Goal: Transaction & Acquisition: Purchase product/service

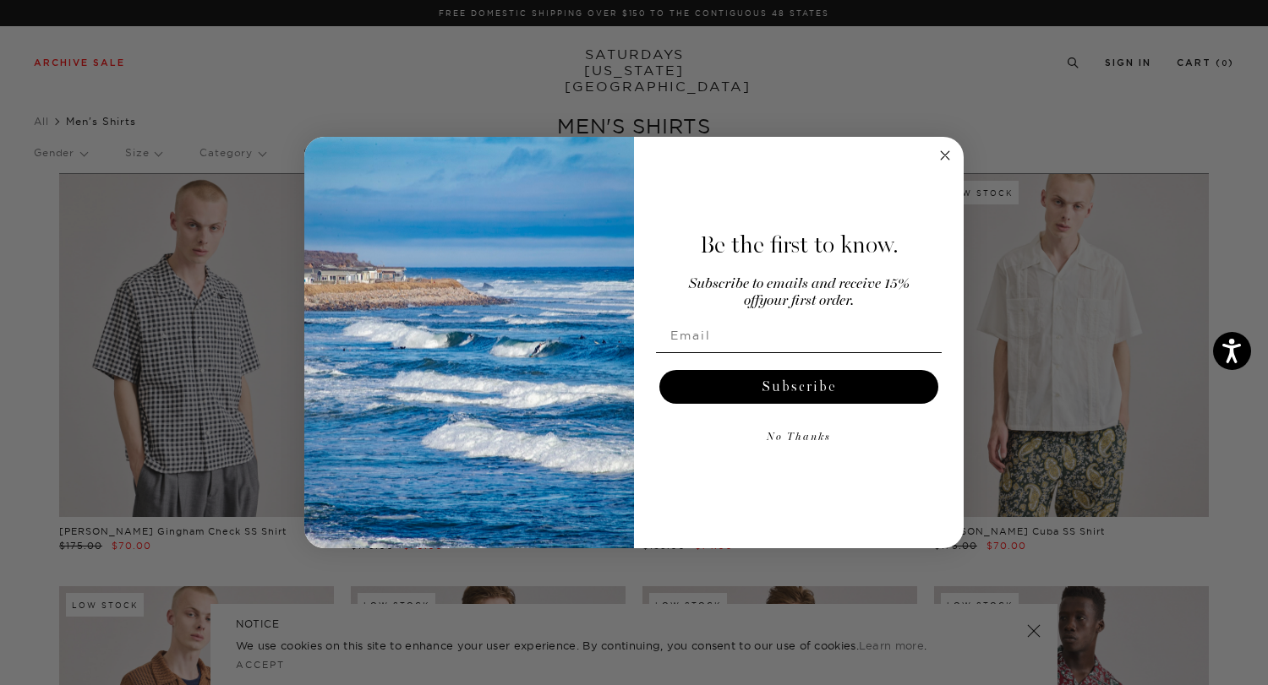
click at [945, 154] on icon "Close dialog" at bounding box center [945, 155] width 20 height 20
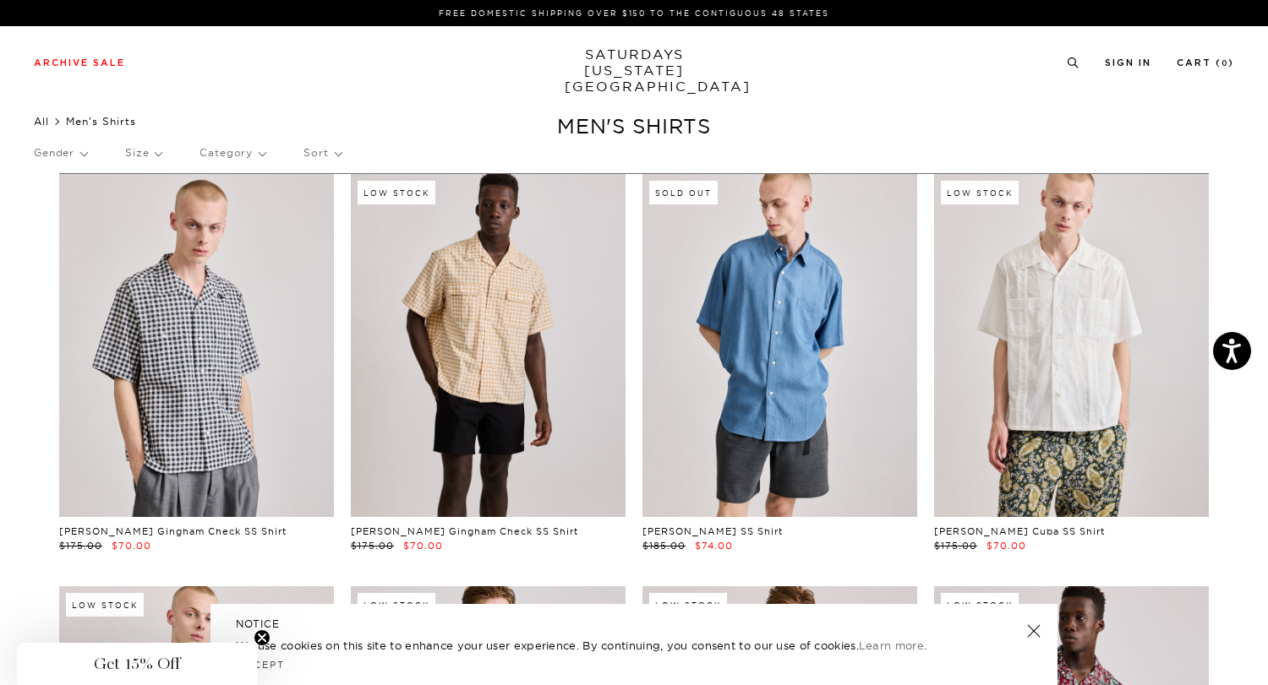
click at [42, 119] on link "All" at bounding box center [41, 121] width 15 height 13
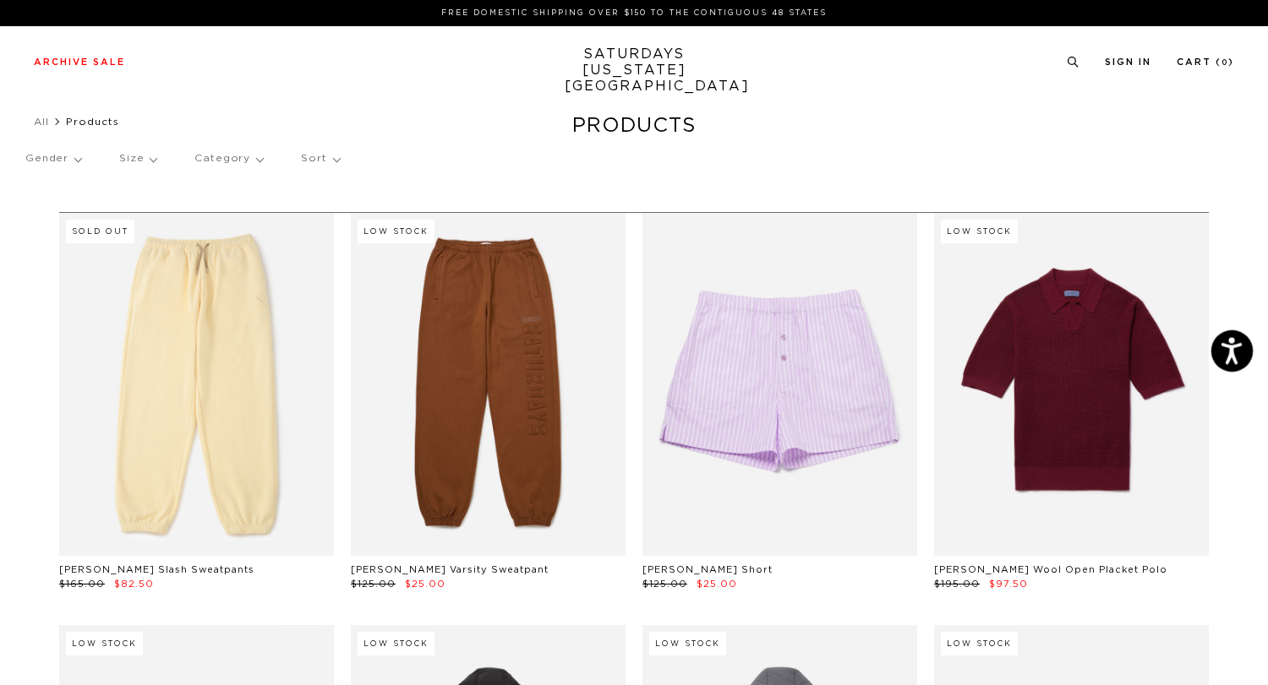
click at [1234, 353] on icon "Open accessiBe: accessibility options, statement and help" at bounding box center [1231, 350] width 20 height 27
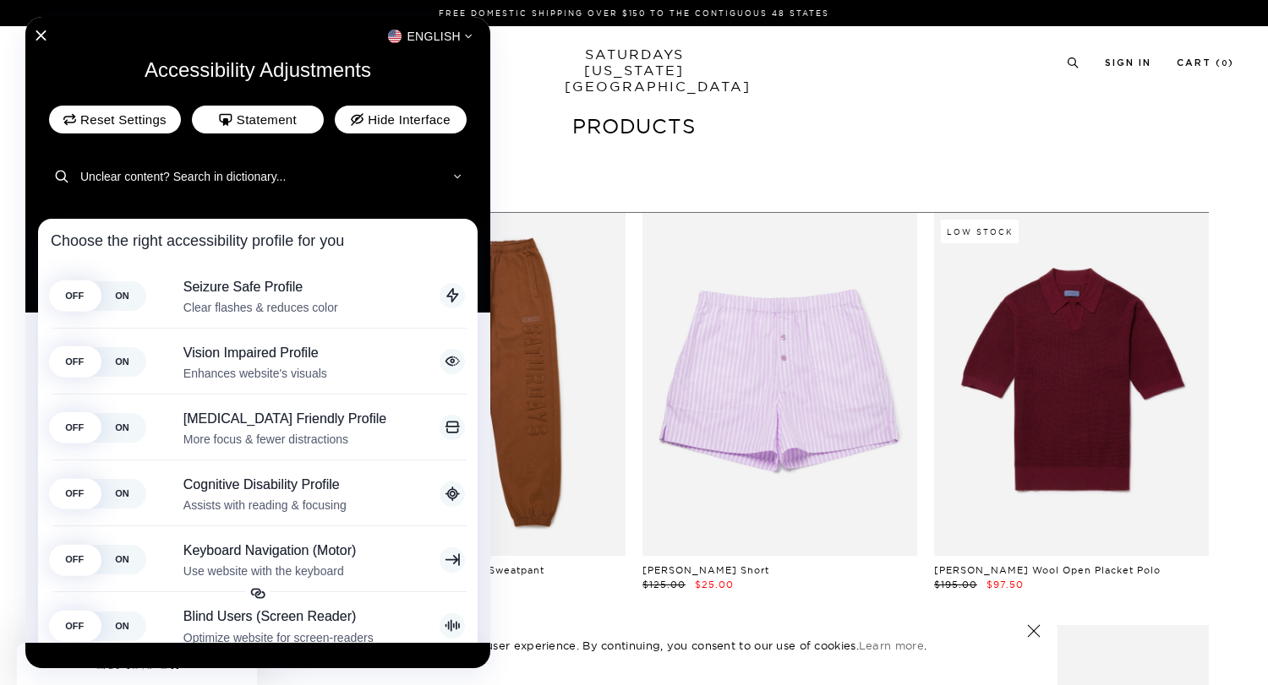
click at [814, 183] on div at bounding box center [634, 342] width 1268 height 685
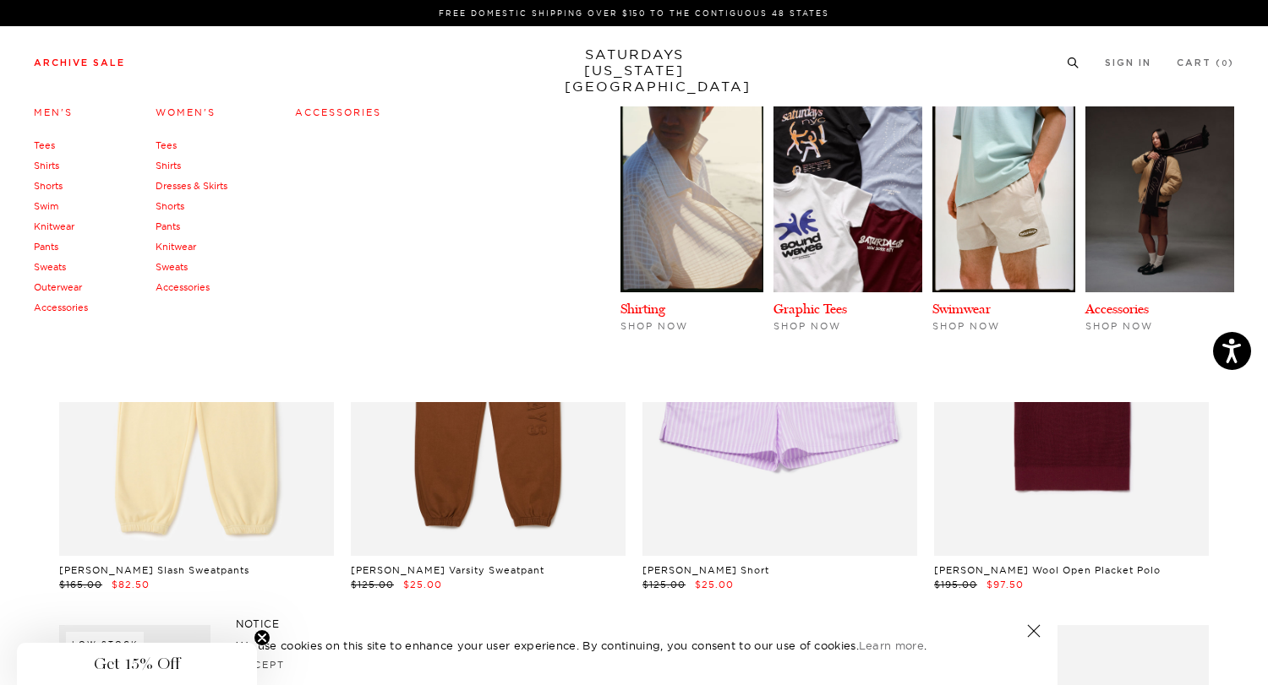
click at [63, 63] on link "Archive Sale" at bounding box center [79, 62] width 91 height 9
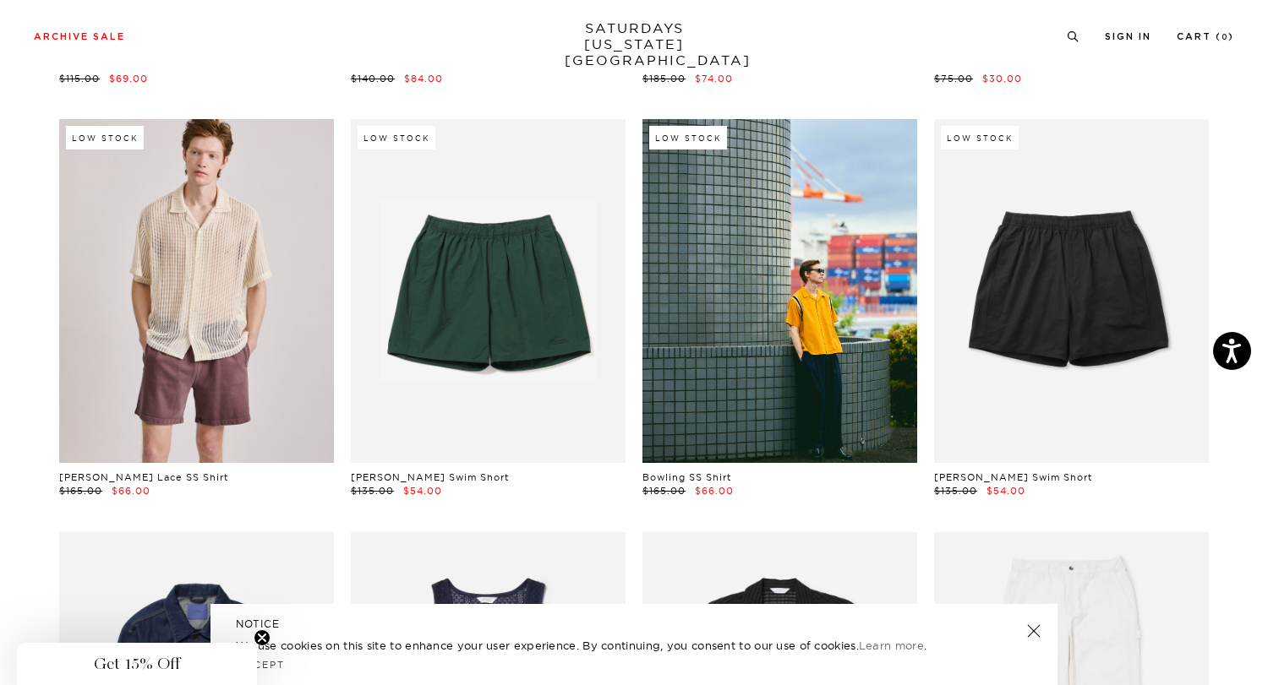
scroll to position [489, 0]
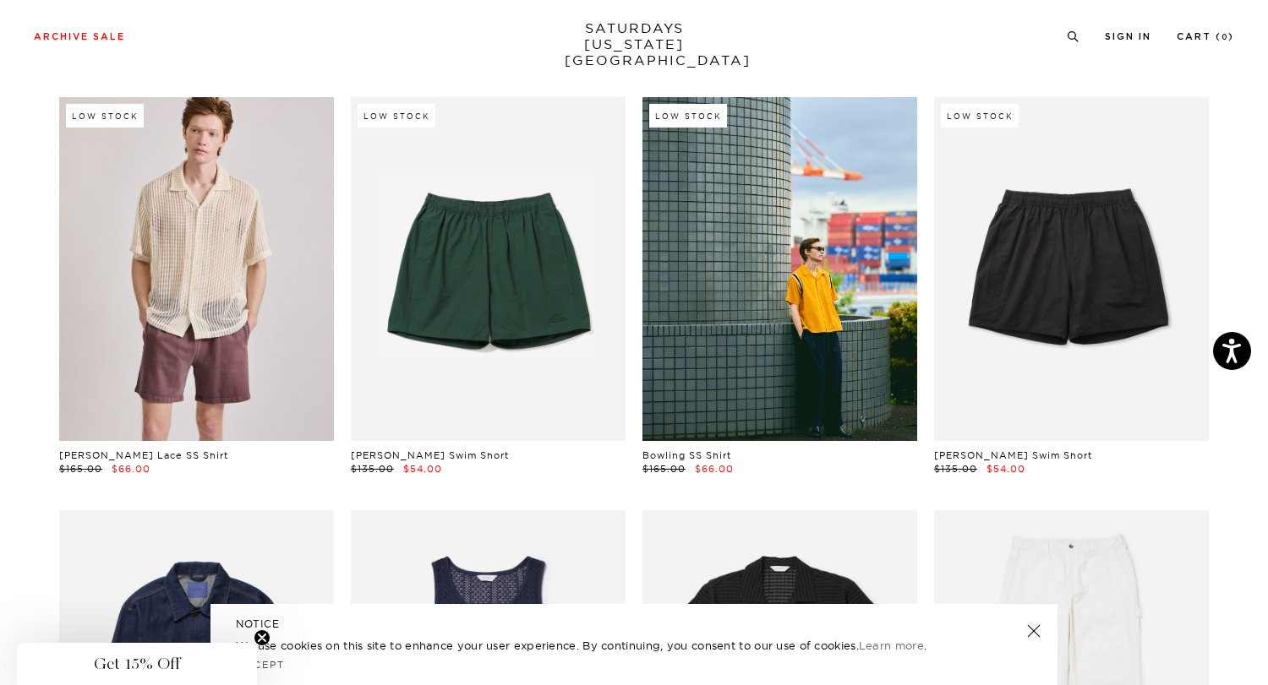
click at [1033, 630] on link at bounding box center [1034, 631] width 24 height 24
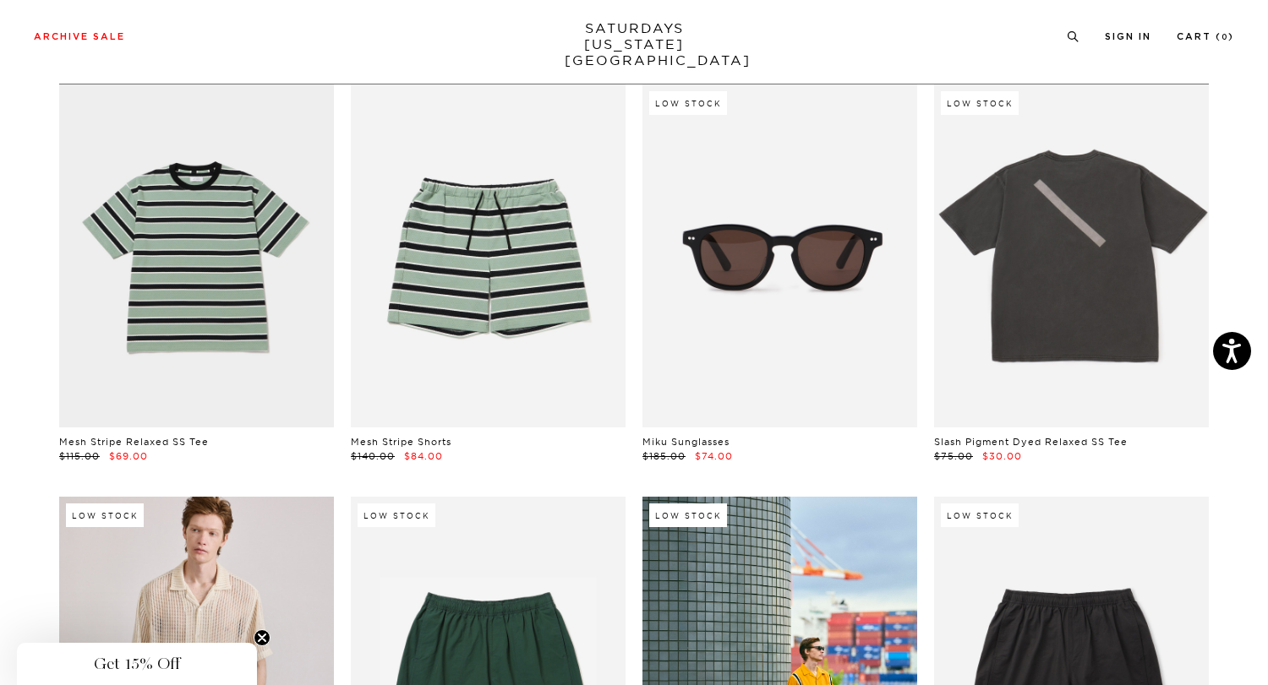
scroll to position [0, 0]
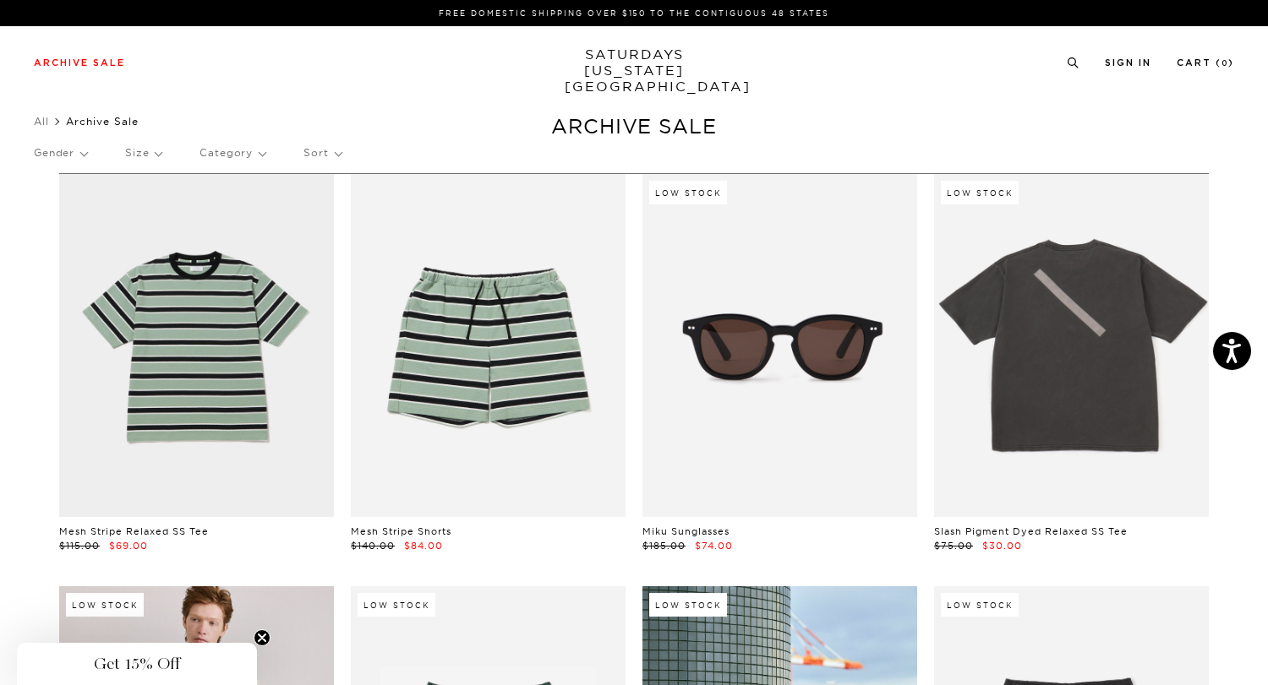
click at [321, 155] on p "Sort" at bounding box center [321, 153] width 37 height 39
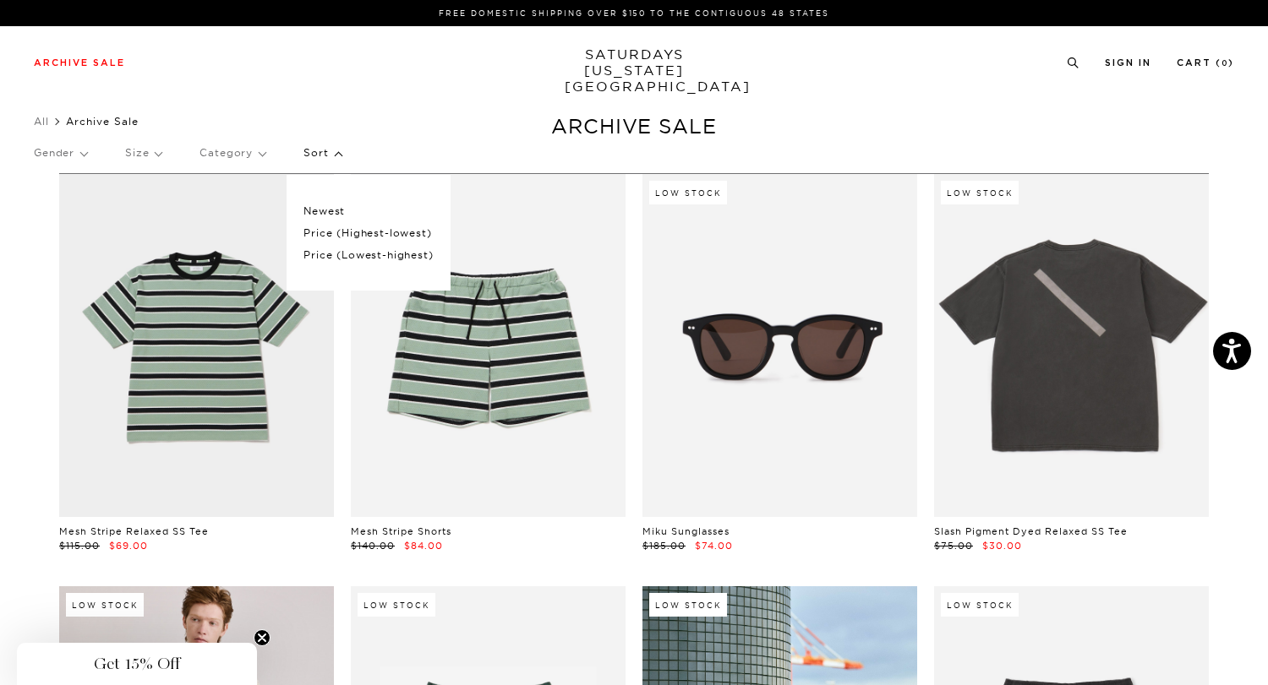
click at [340, 256] on p "Price (Lowest-highest)" at bounding box center [367, 255] width 129 height 22
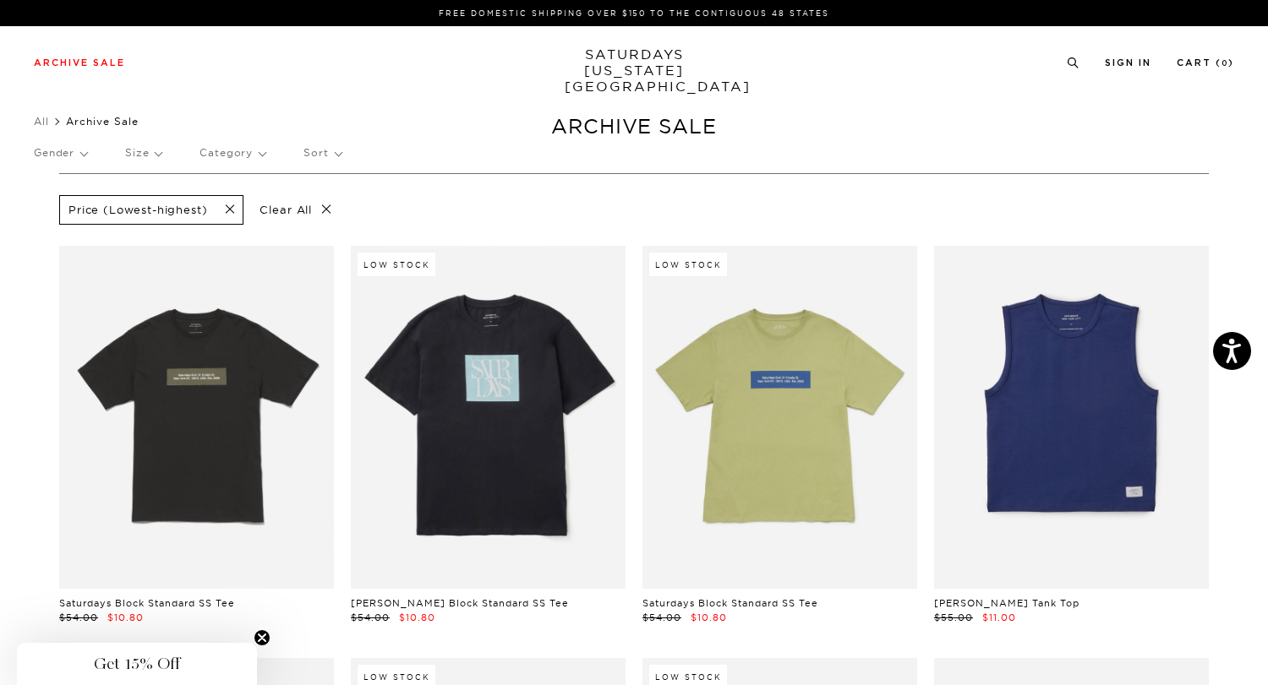
click at [67, 155] on p "Gender" at bounding box center [60, 153] width 53 height 39
click at [56, 212] on p "Mens" at bounding box center [84, 211] width 101 height 22
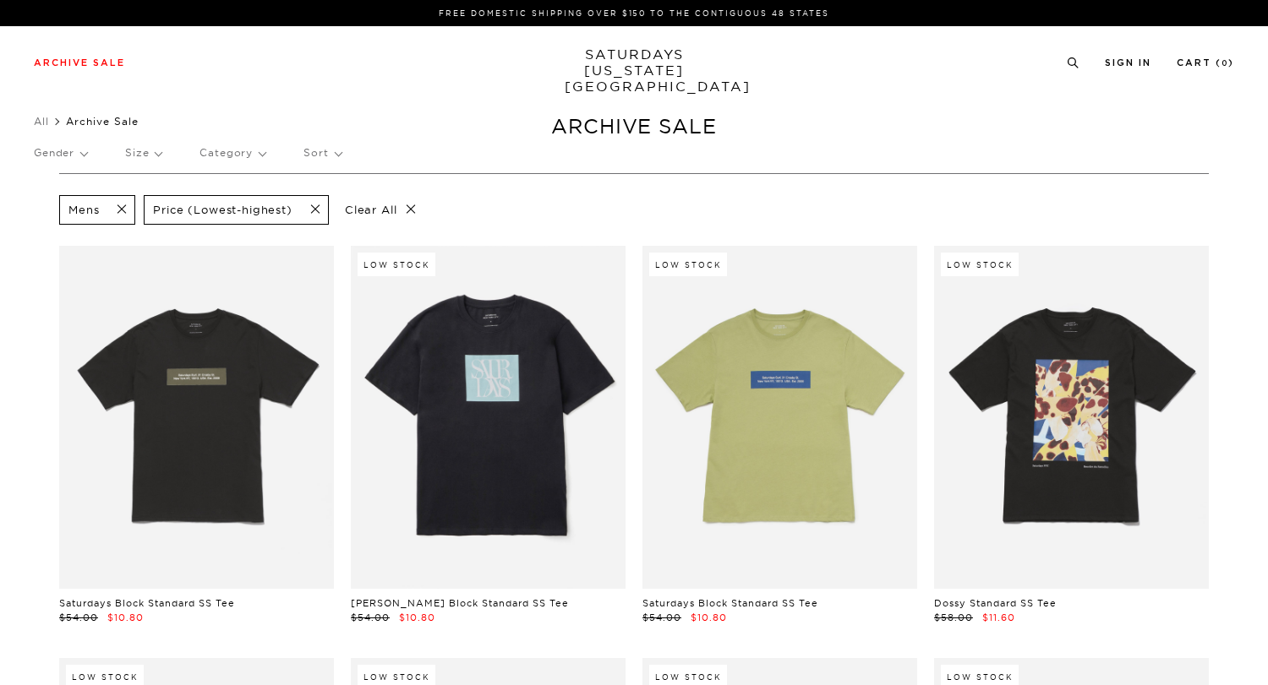
click at [147, 153] on p "Size" at bounding box center [143, 153] width 36 height 39
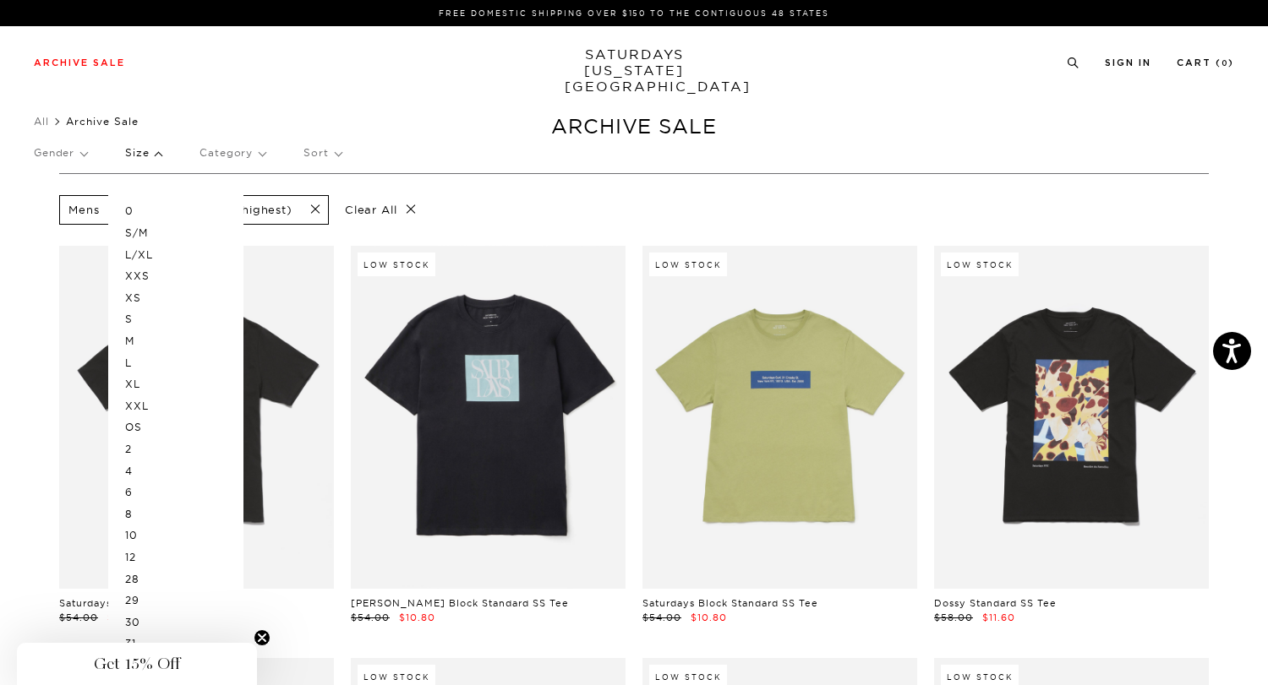
click at [204, 157] on p "Category" at bounding box center [232, 153] width 66 height 39
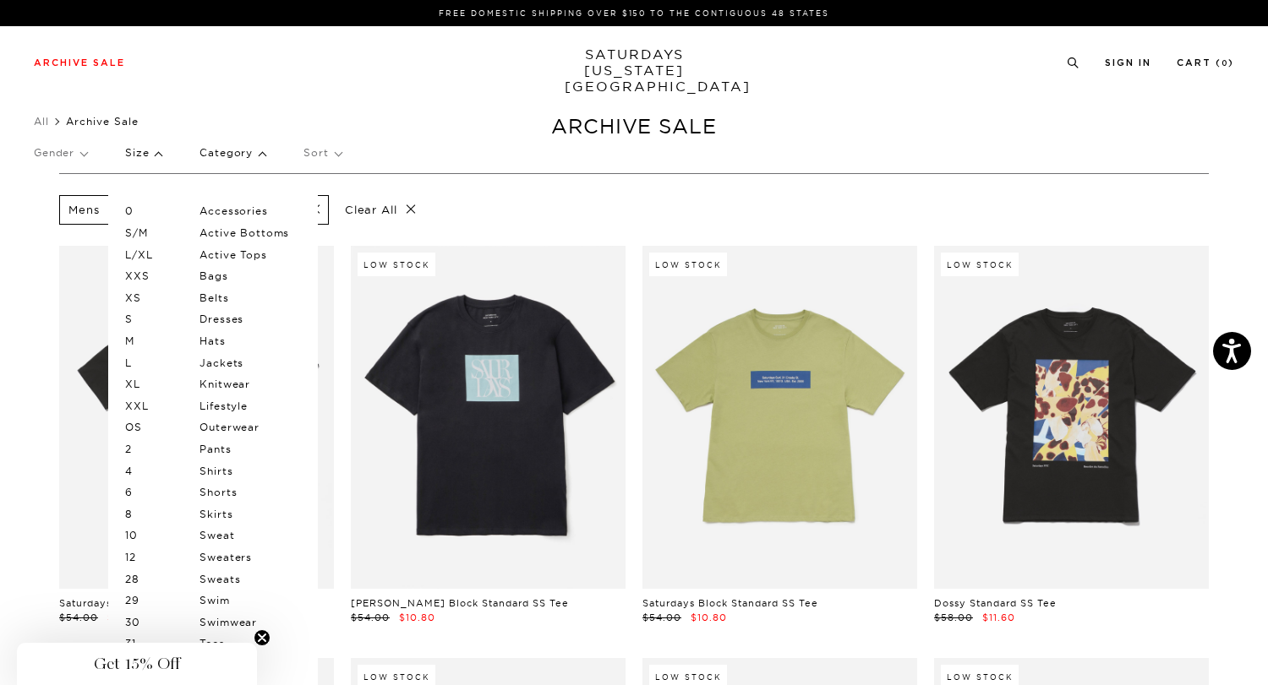
click at [472, 197] on div "Mens Price (Lowest-highest) Clear All" at bounding box center [633, 210] width 1149 height 38
click at [526, 204] on div "Mens Price (Lowest-highest) Clear All" at bounding box center [633, 210] width 1149 height 38
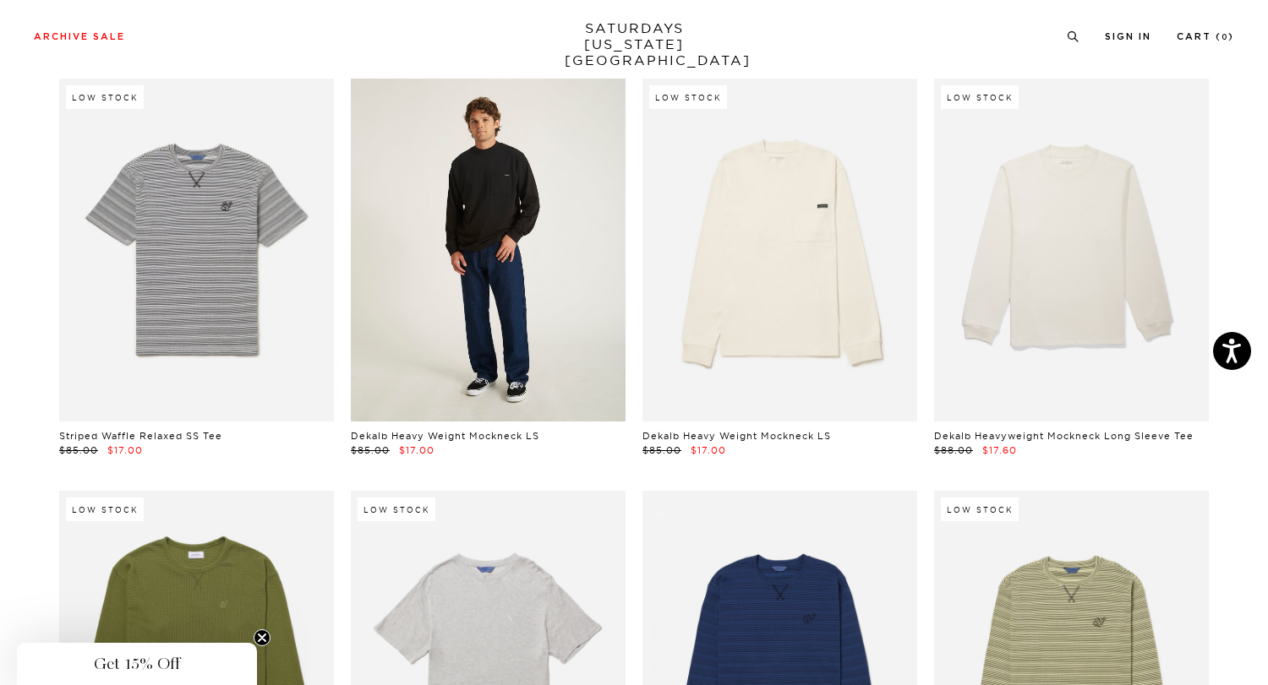
scroll to position [1813, 0]
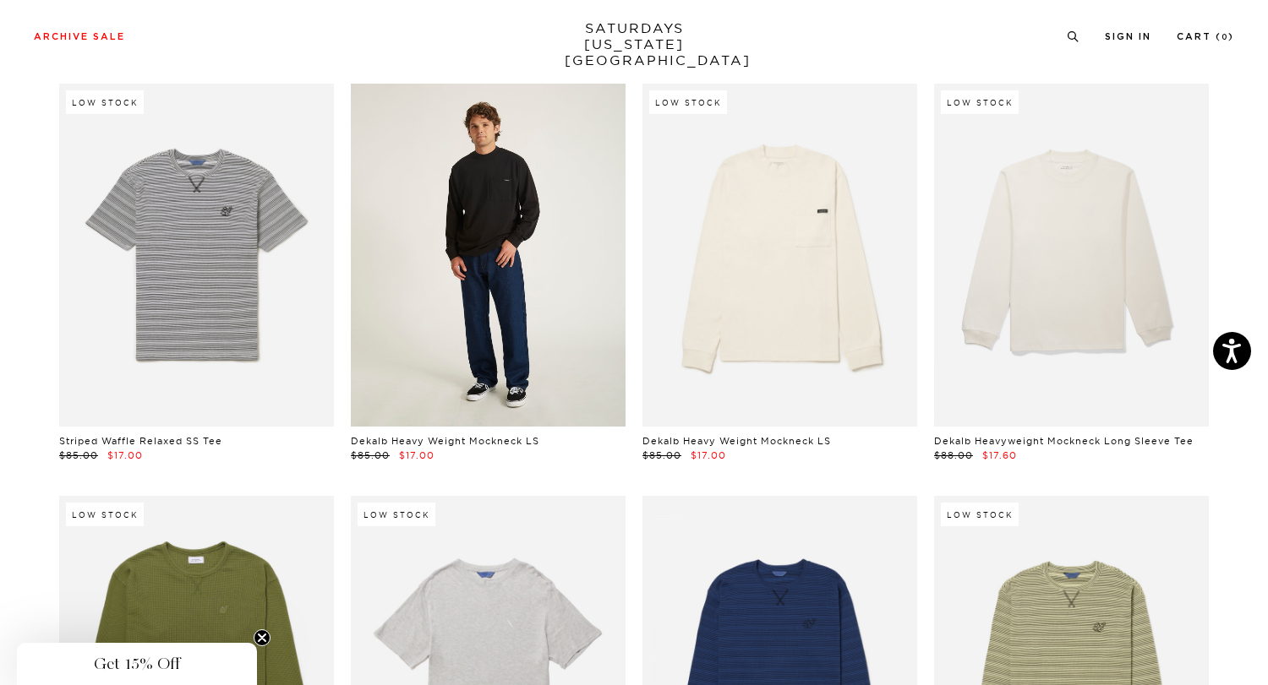
click at [510, 254] on link at bounding box center [488, 255] width 275 height 343
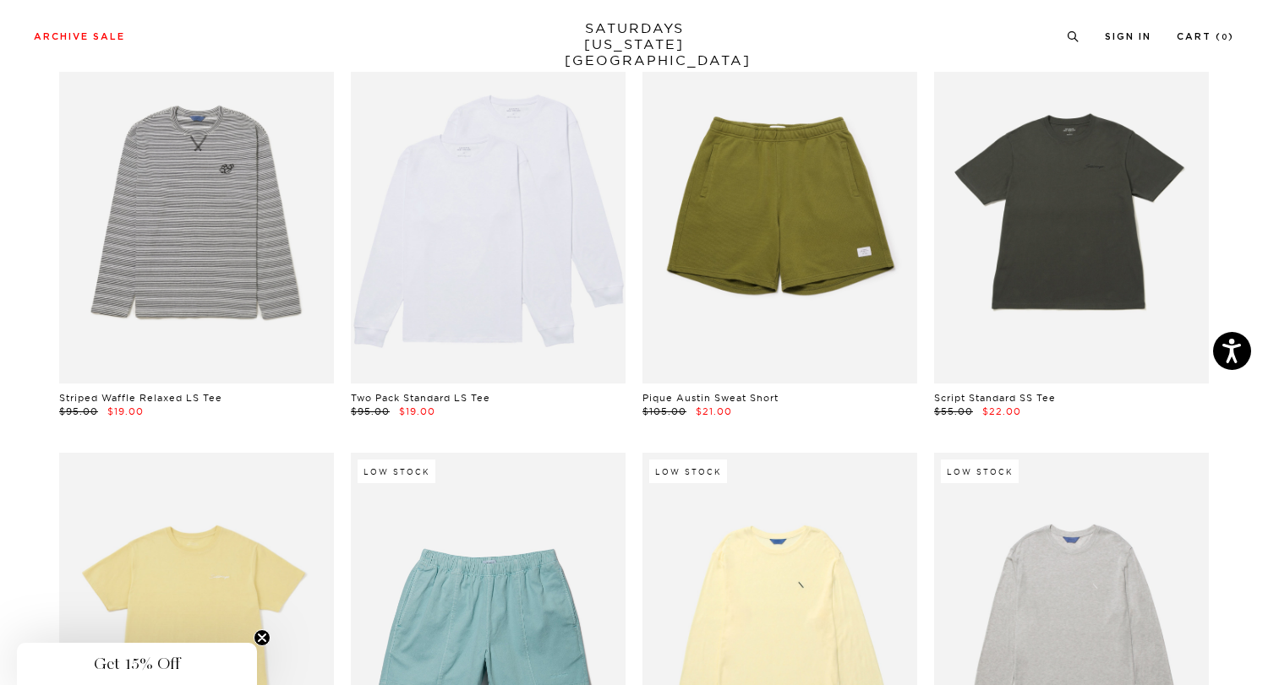
scroll to position [2687, 0]
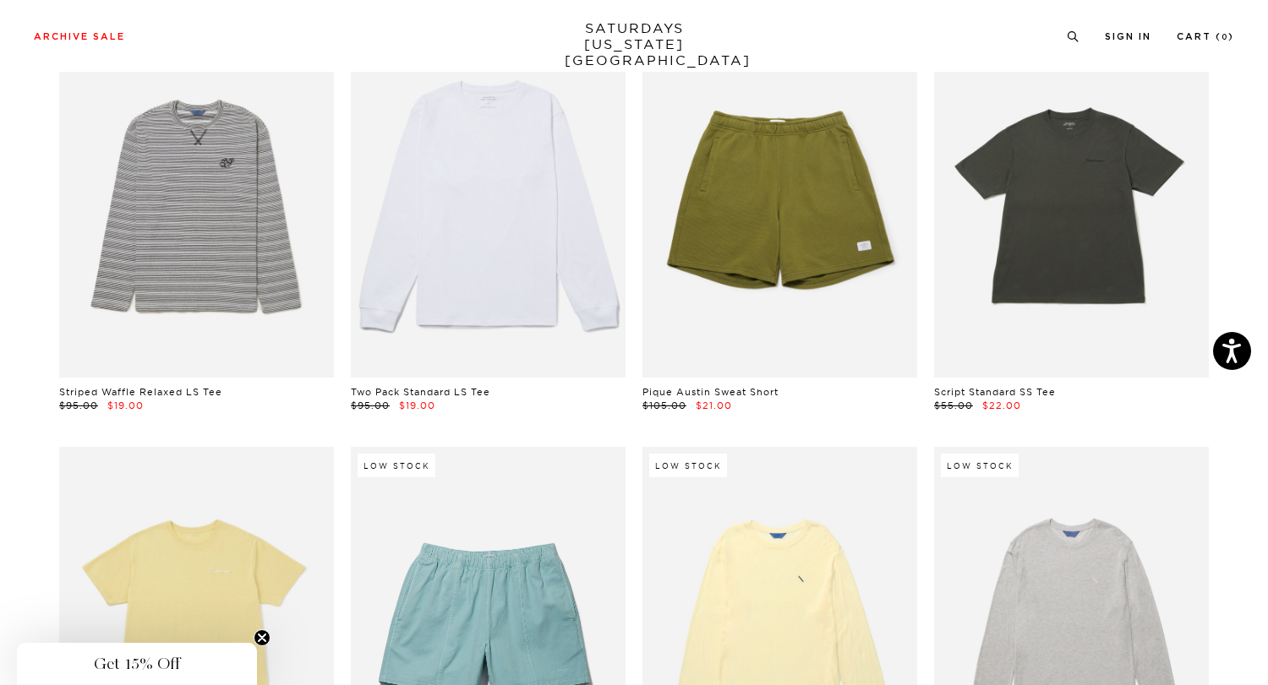
click at [487, 316] on link at bounding box center [488, 206] width 275 height 343
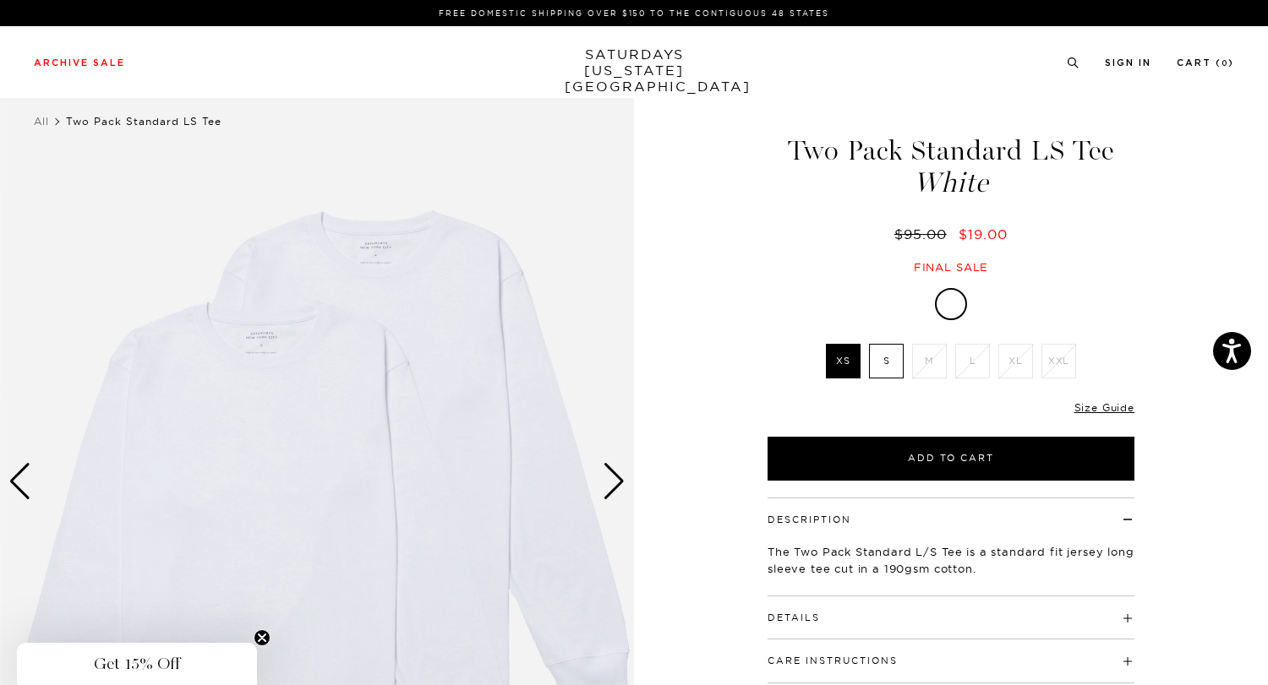
click at [607, 474] on div "Next slide" at bounding box center [613, 481] width 23 height 37
click at [617, 475] on div "Next slide" at bounding box center [613, 481] width 23 height 37
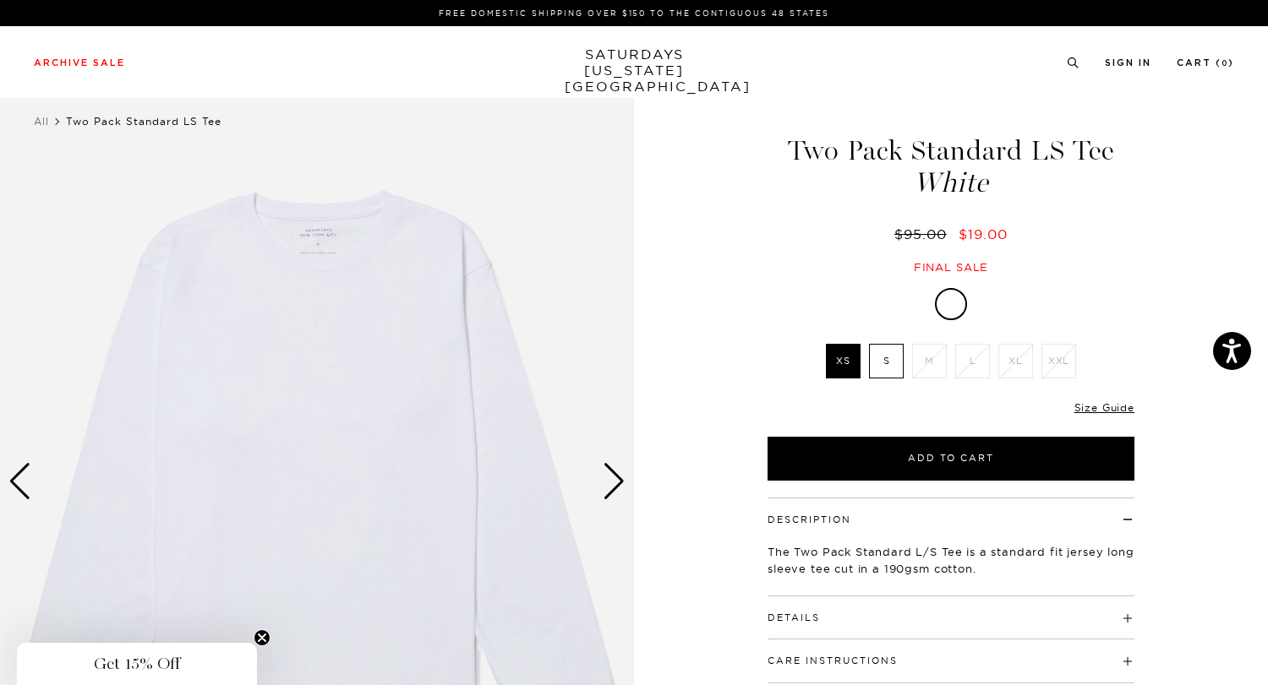
click at [613, 486] on div "Next slide" at bounding box center [613, 481] width 23 height 37
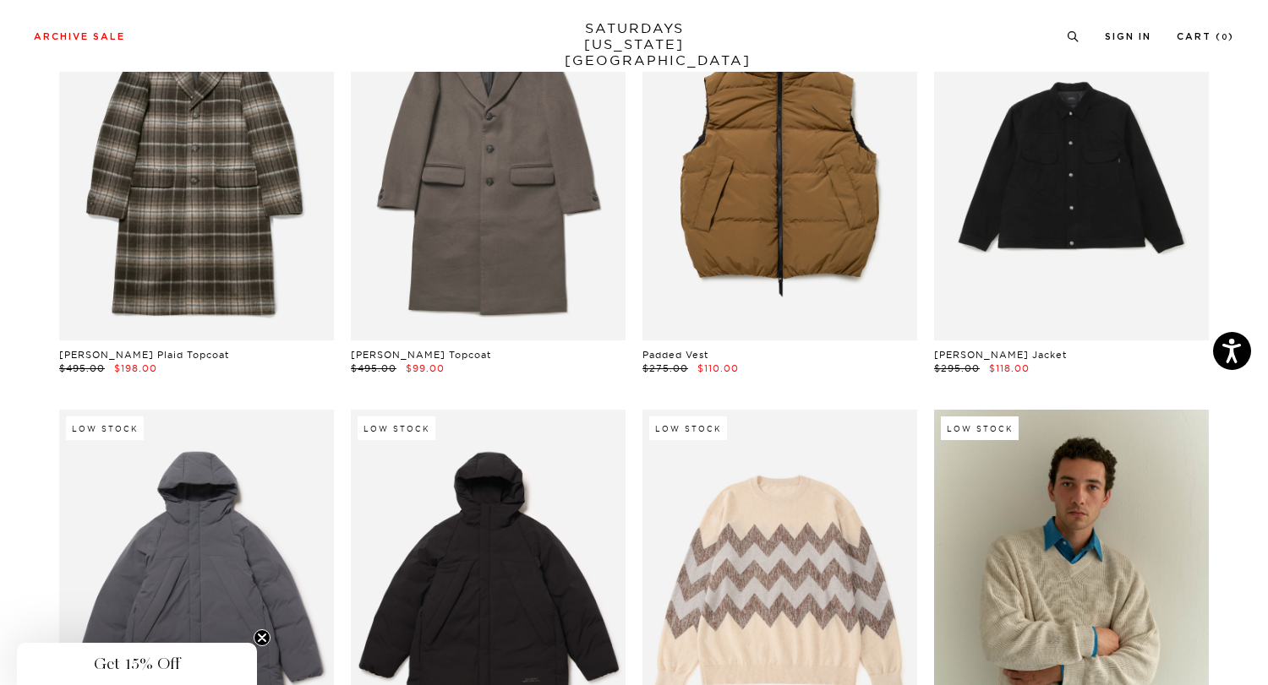
scroll to position [23213, 0]
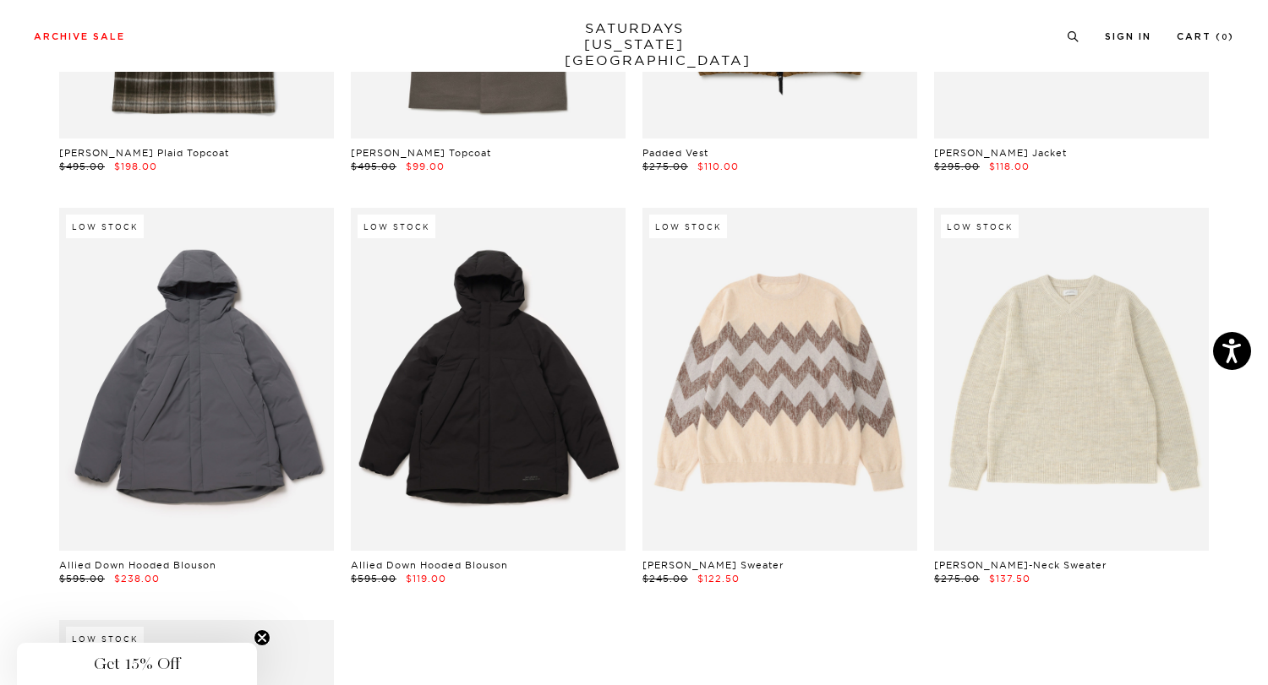
click at [1009, 357] on link at bounding box center [1071, 379] width 275 height 343
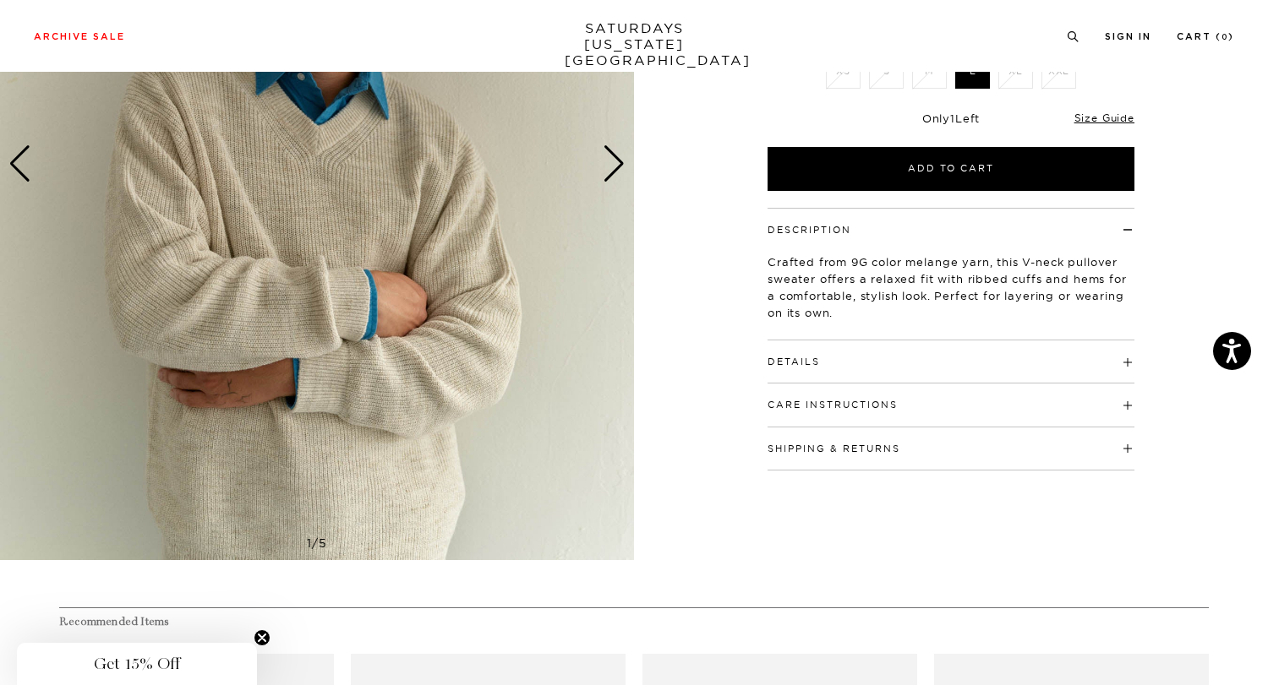
scroll to position [325, 0]
